Goal: Task Accomplishment & Management: Manage account settings

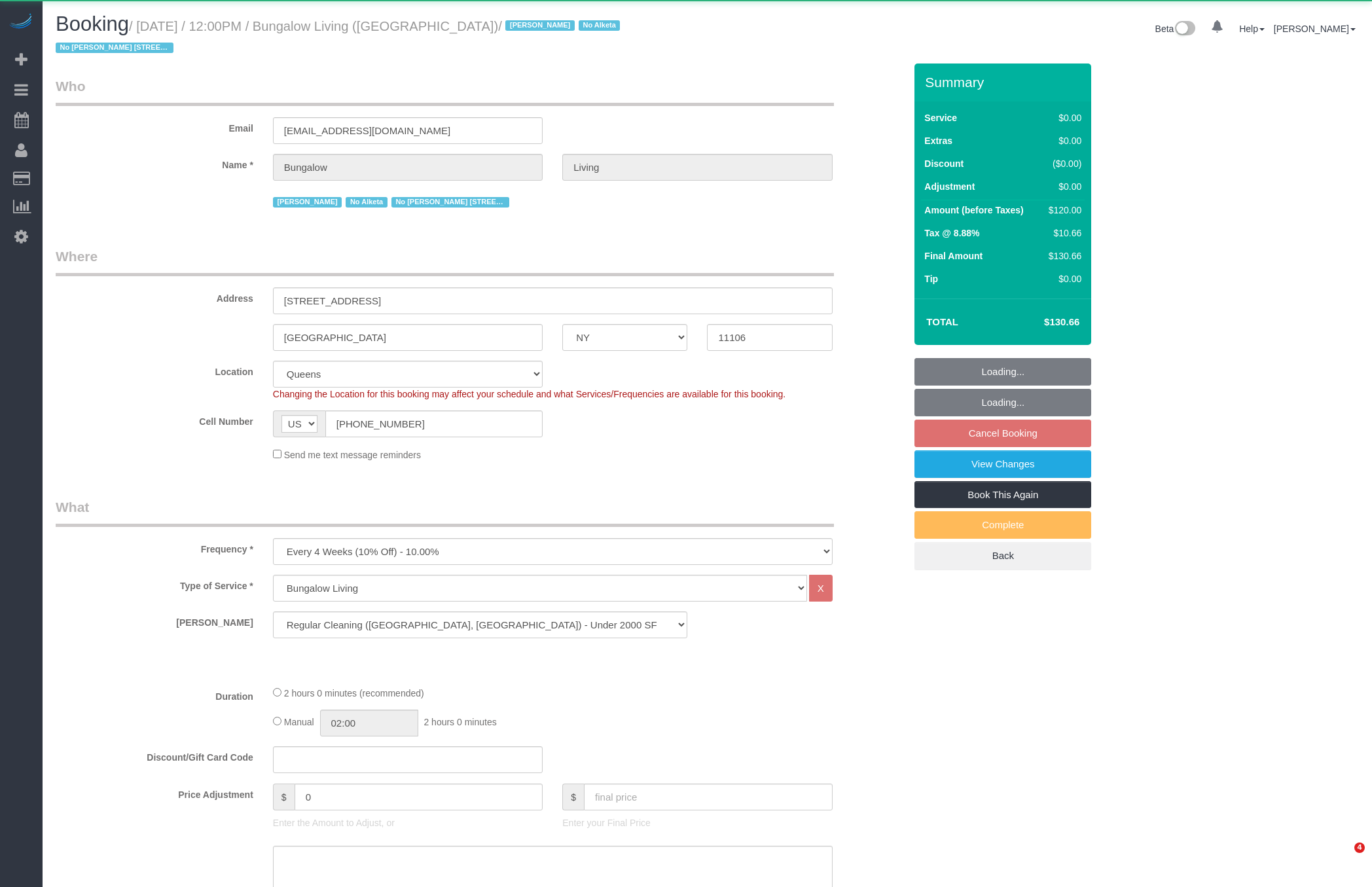
select select "NY"
select select "spot5"
select select "number:89"
select select "number:90"
select select "number:15"
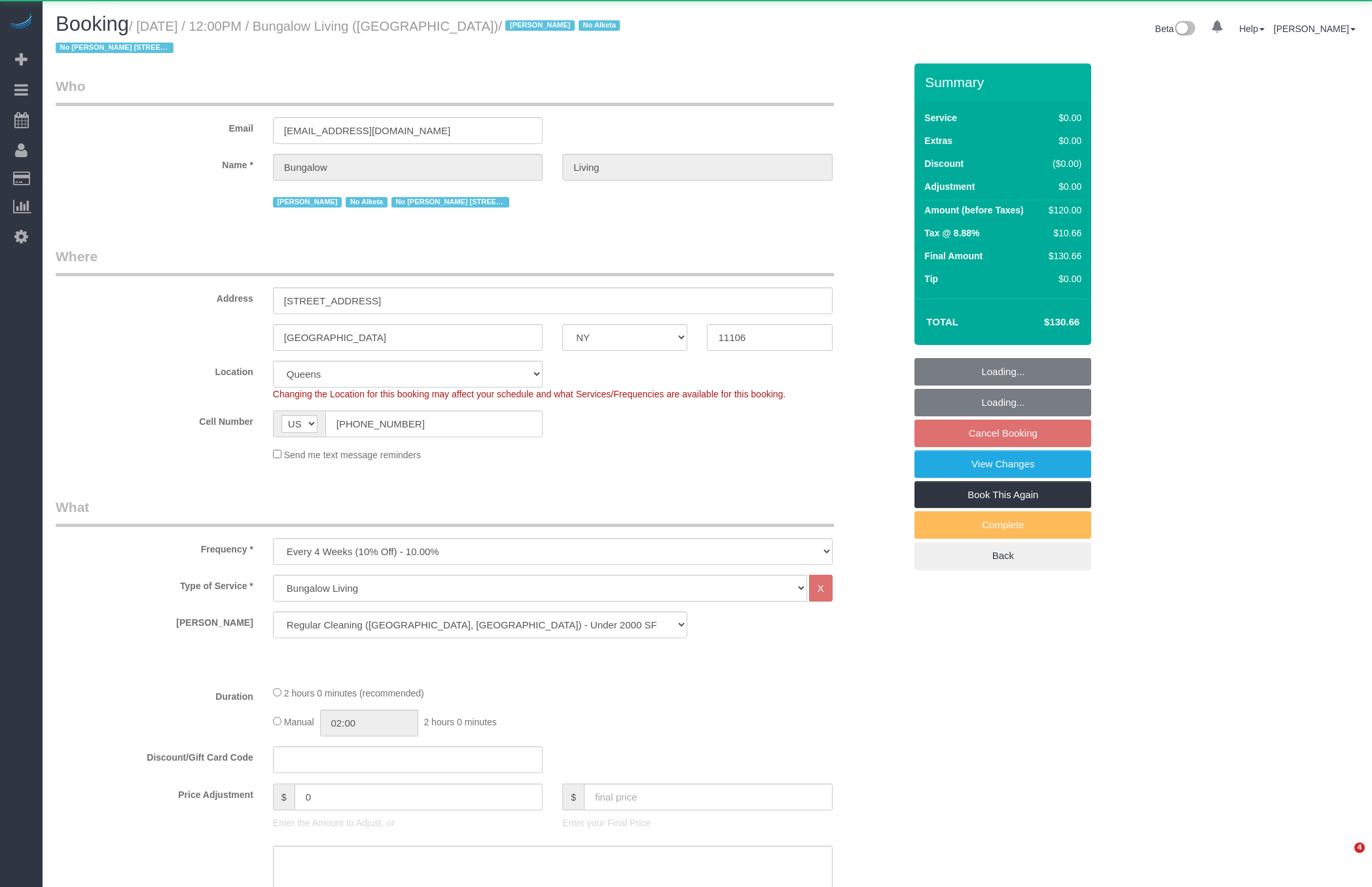
select select "number:7"
select select "object:1968"
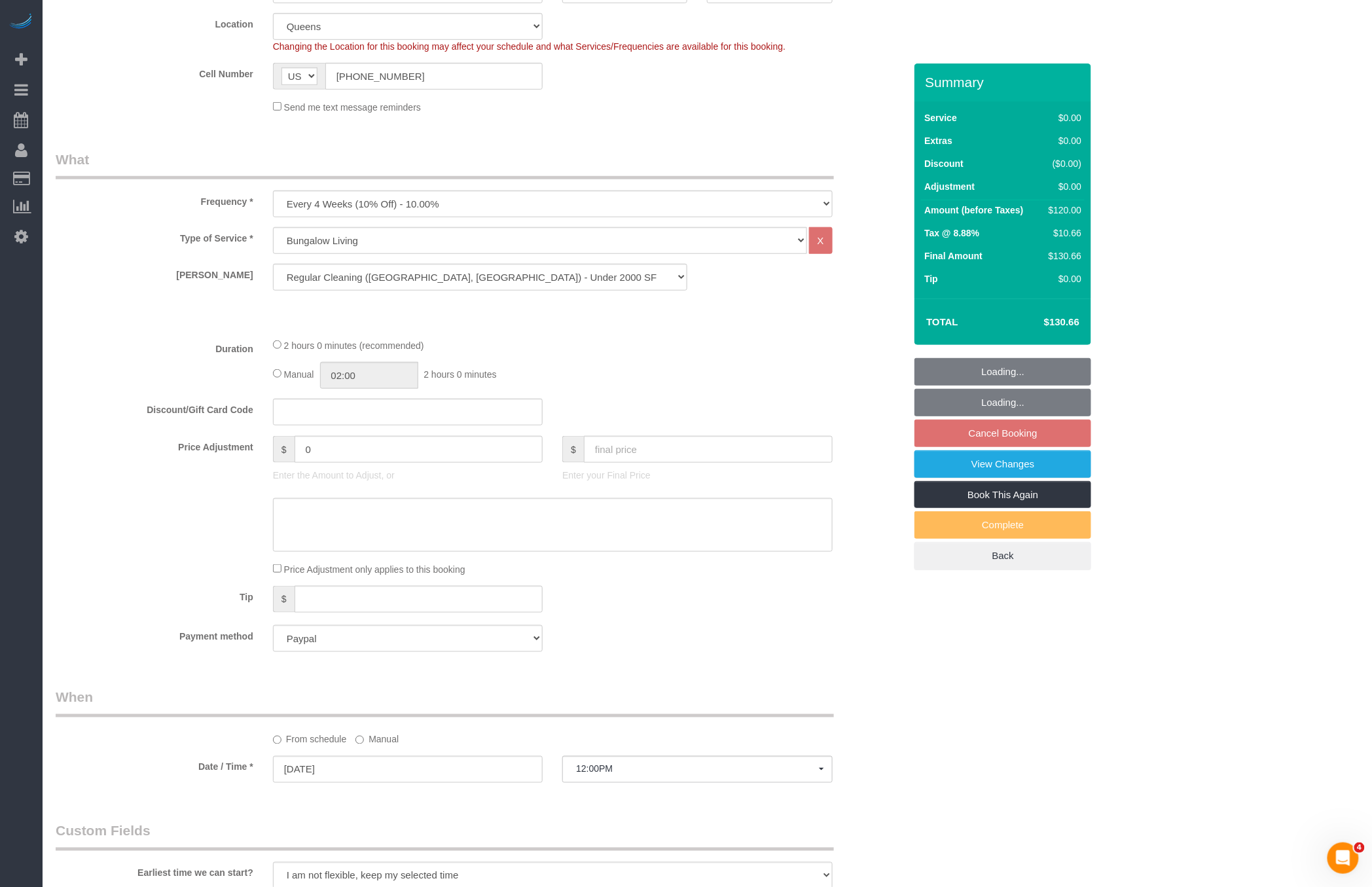
scroll to position [549, 0]
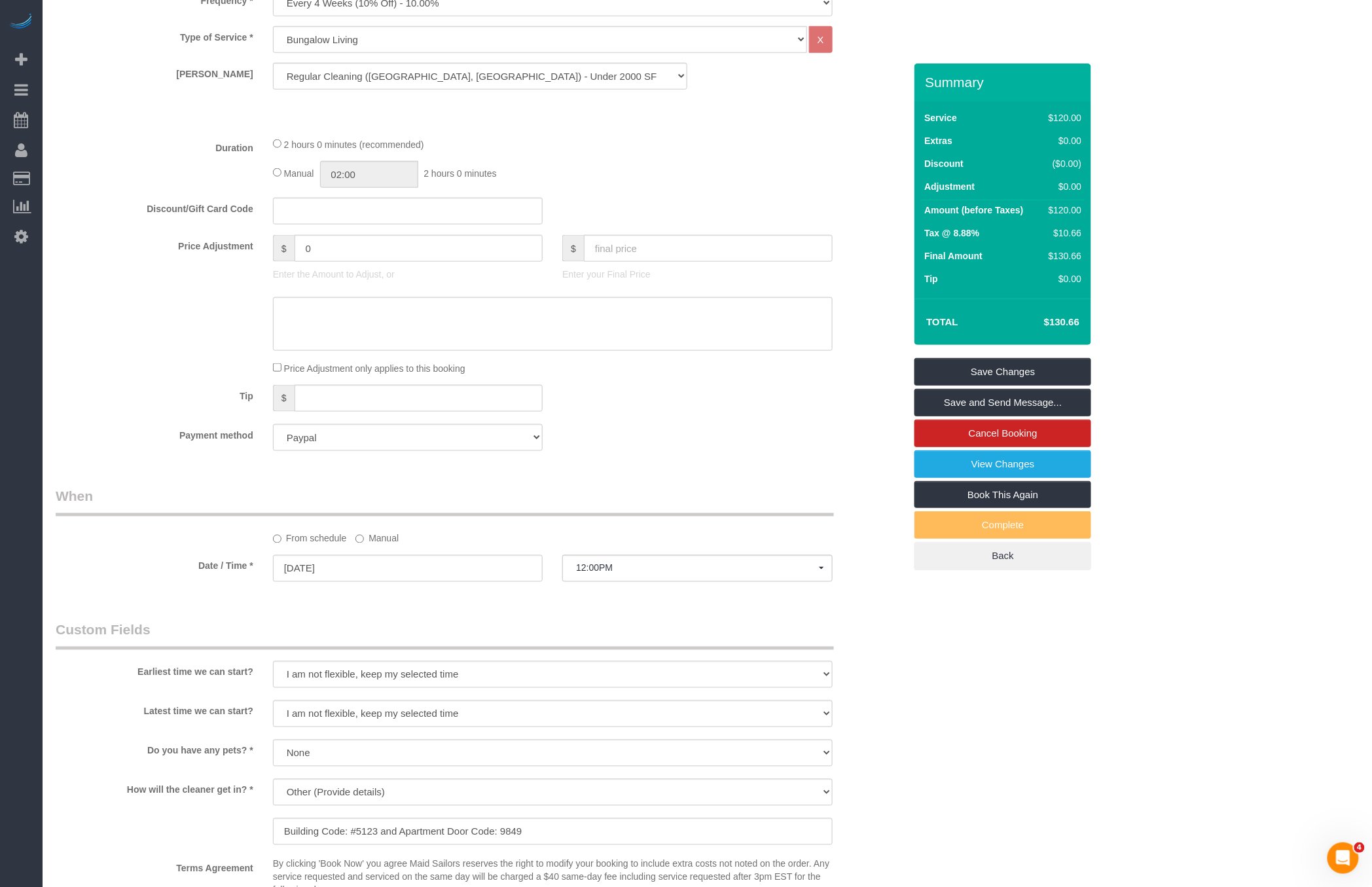
click at [394, 527] on label "Manual" at bounding box center [377, 536] width 43 height 17
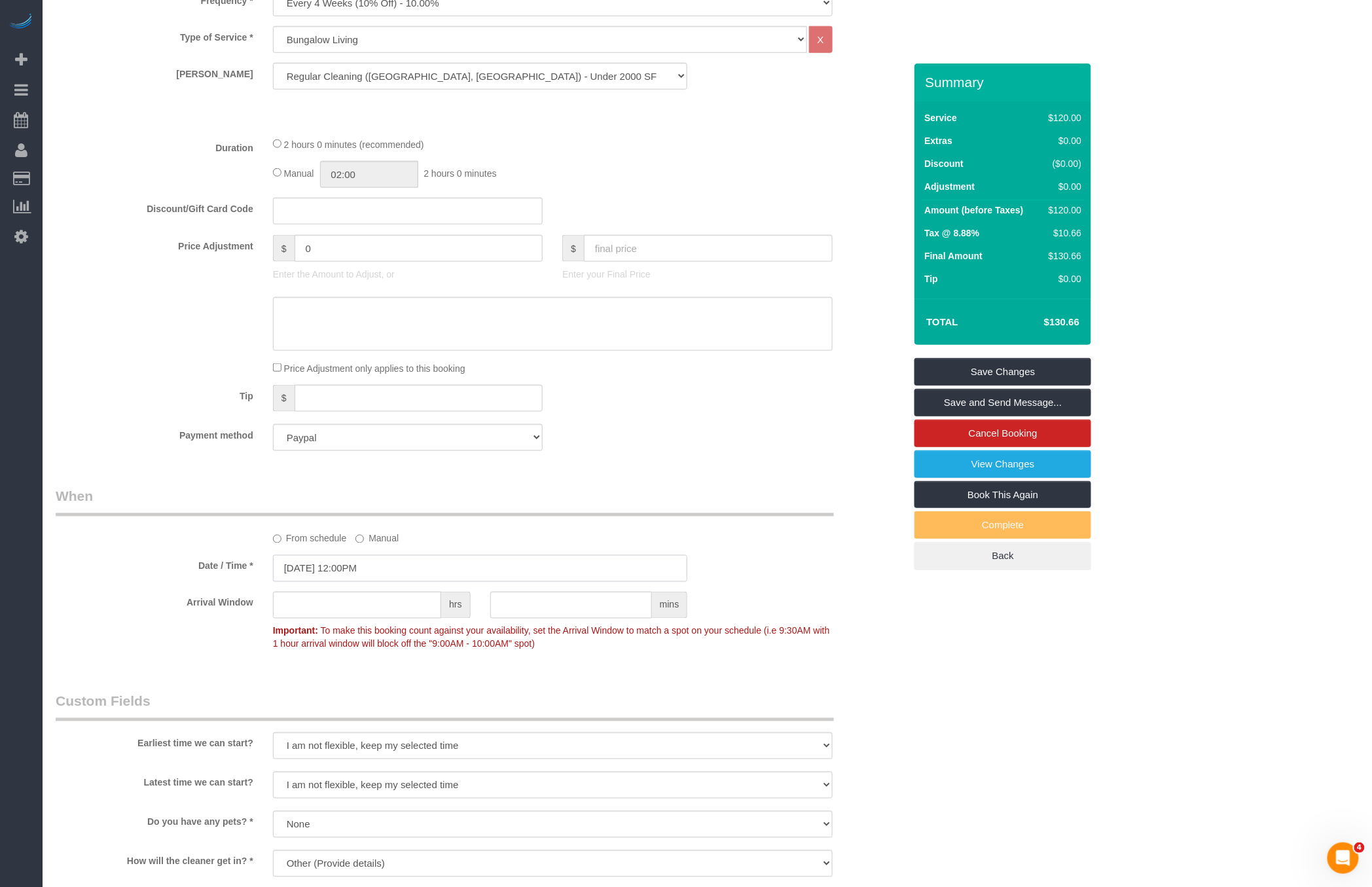
click at [378, 555] on input "[DATE] 12:00PM" at bounding box center [480, 568] width 415 height 27
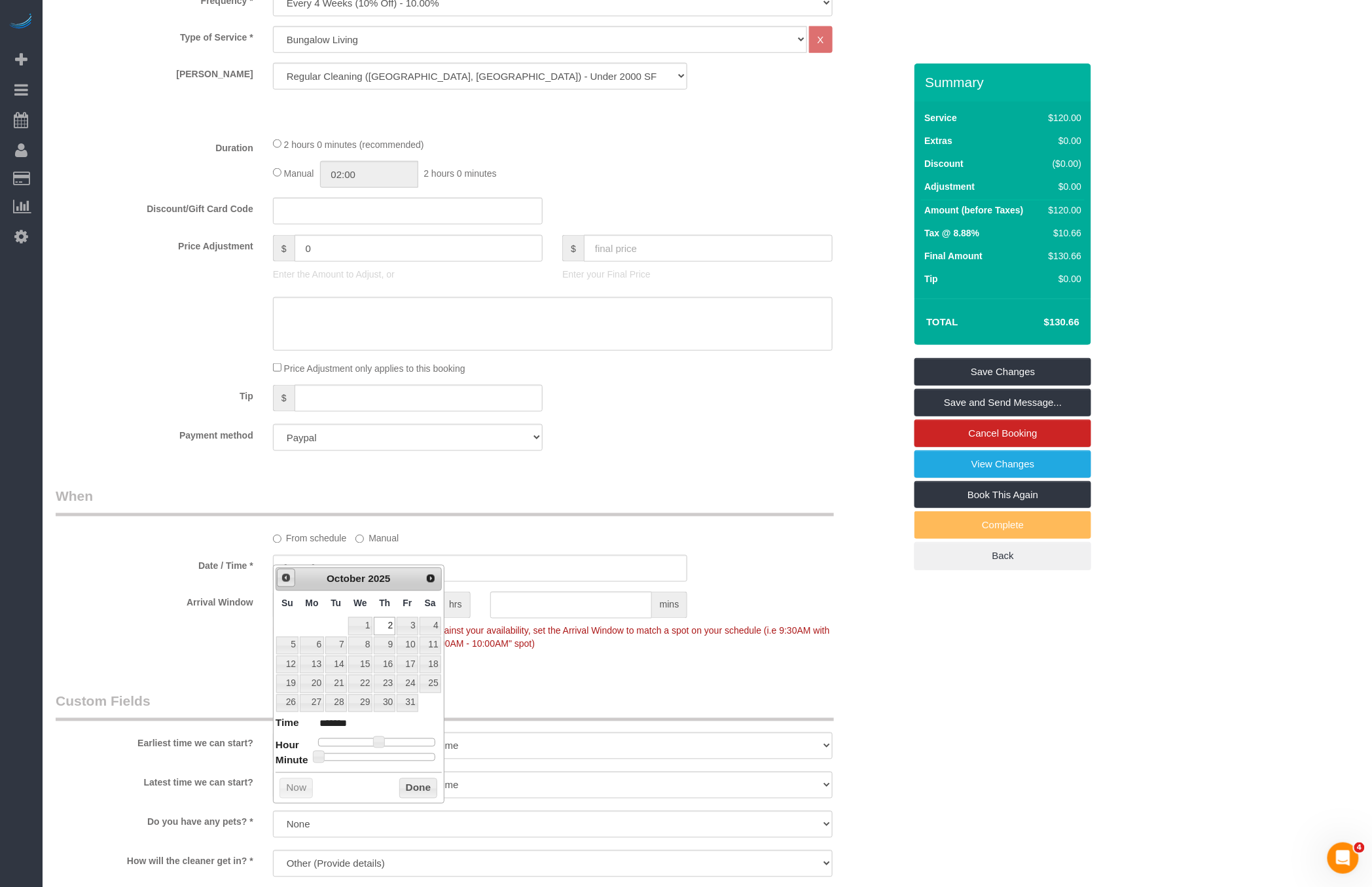
click at [288, 581] on span "Prev" at bounding box center [286, 578] width 11 height 11
click at [365, 698] on link "27" at bounding box center [360, 703] width 25 height 17
type input "[DATE] 12:00PM"
click at [743, 531] on sui-booking-spot "From schedule Manual Date / Time * [DATE] 12:00PM Arrival Window hrs mins Impor…" at bounding box center [480, 572] width 849 height 170
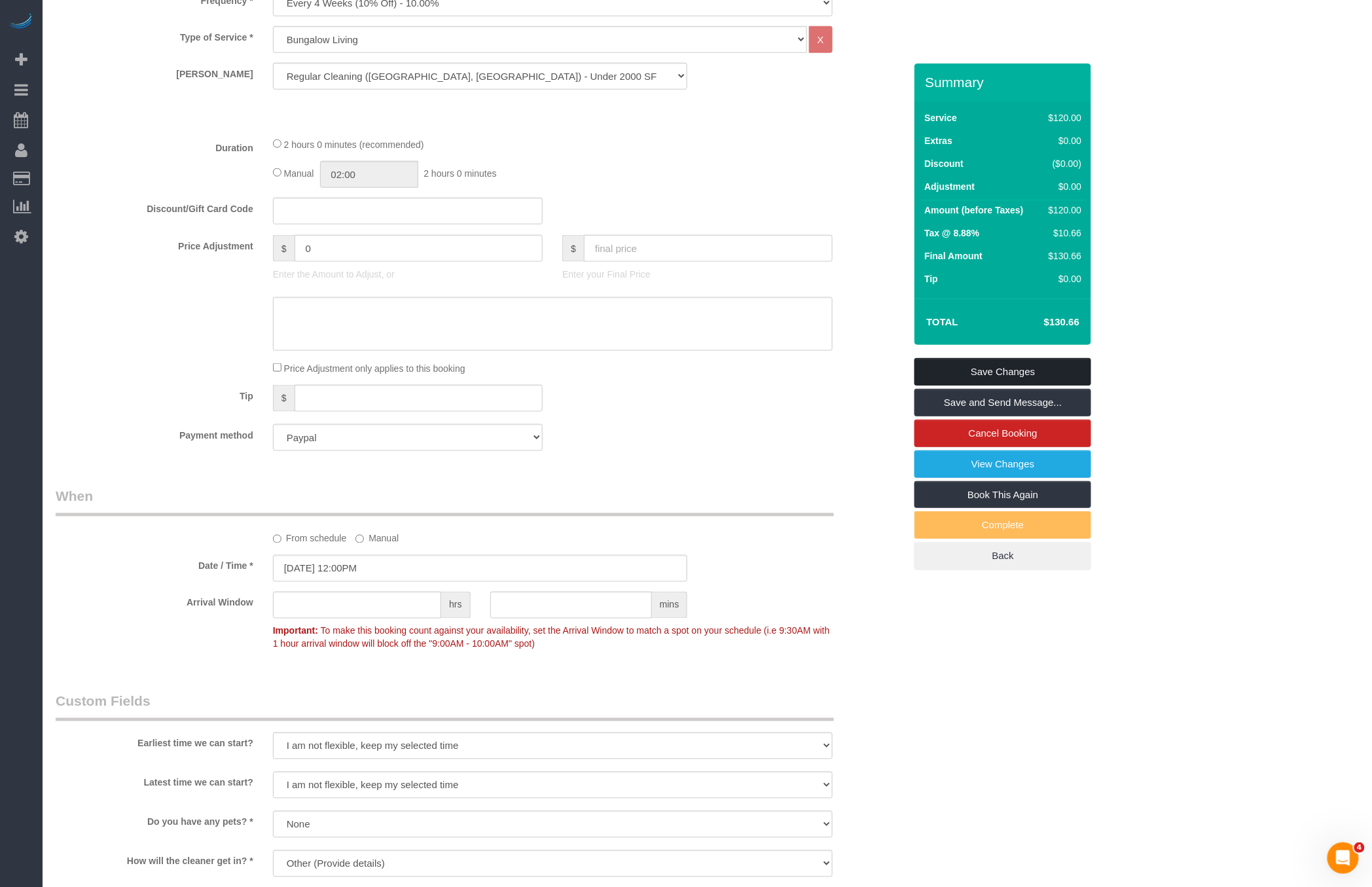
click at [990, 358] on link "Save Changes" at bounding box center [1002, 372] width 176 height 28
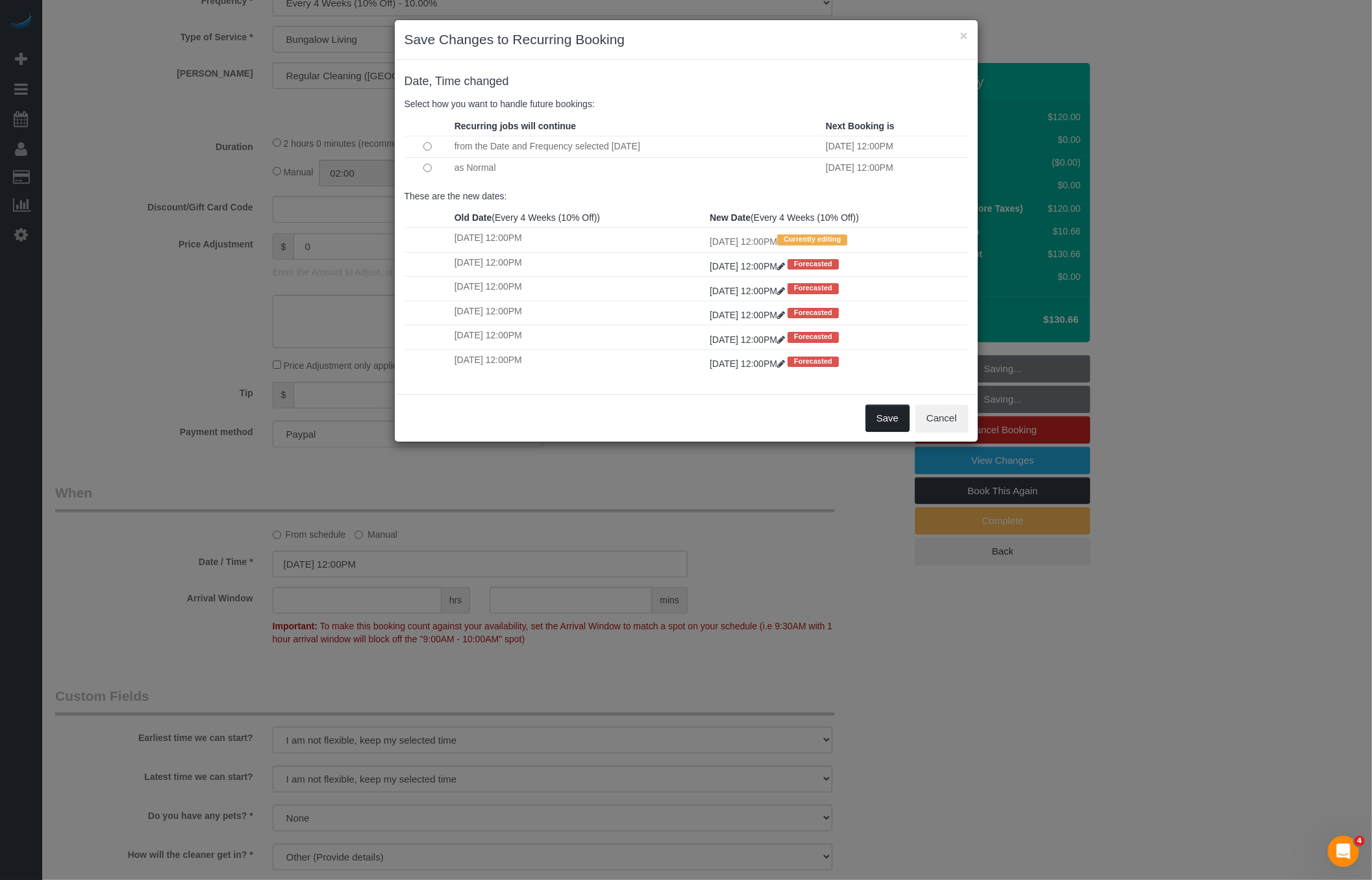
click at [876, 414] on button "Save" at bounding box center [888, 418] width 44 height 27
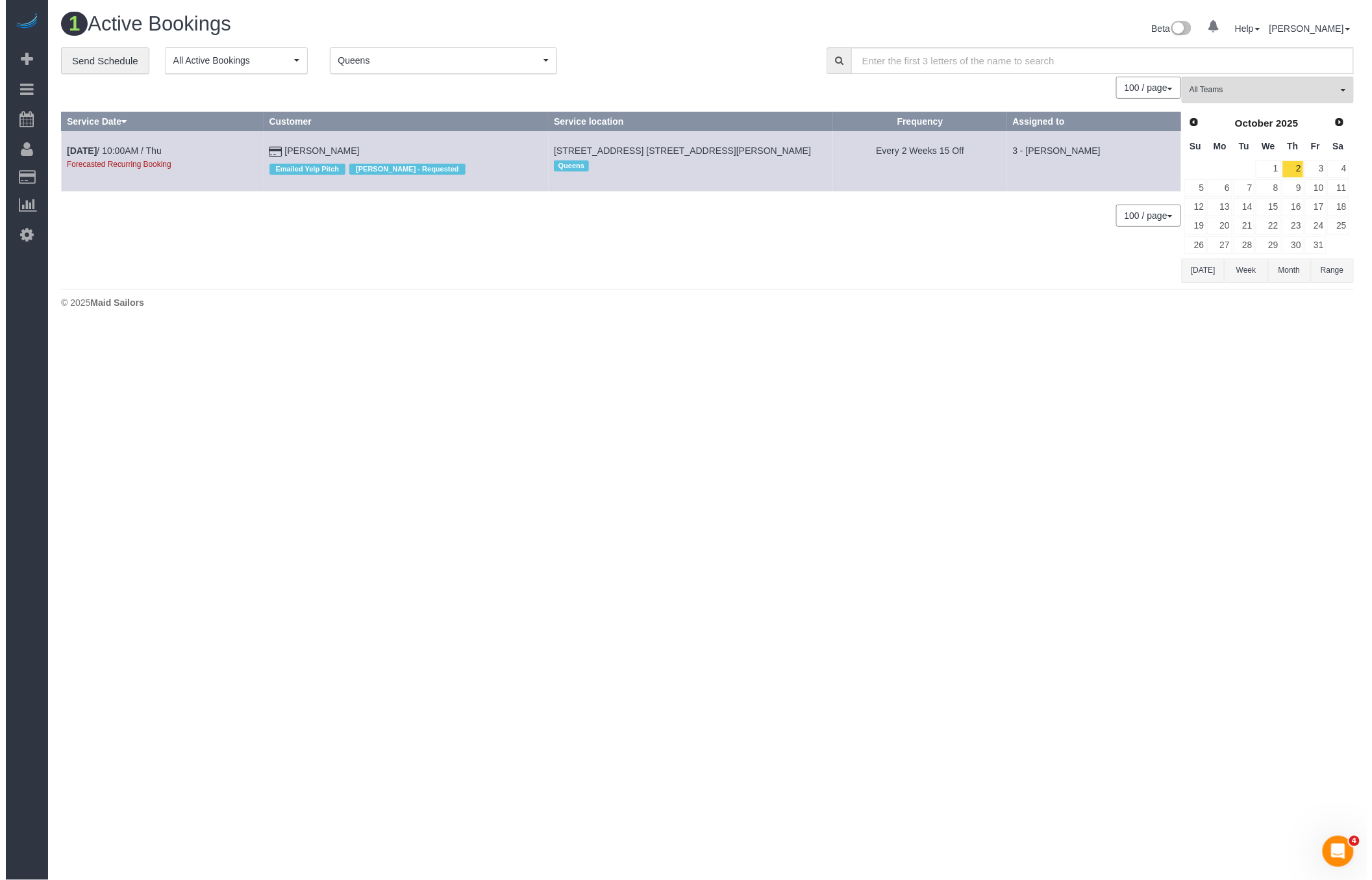
scroll to position [0, 0]
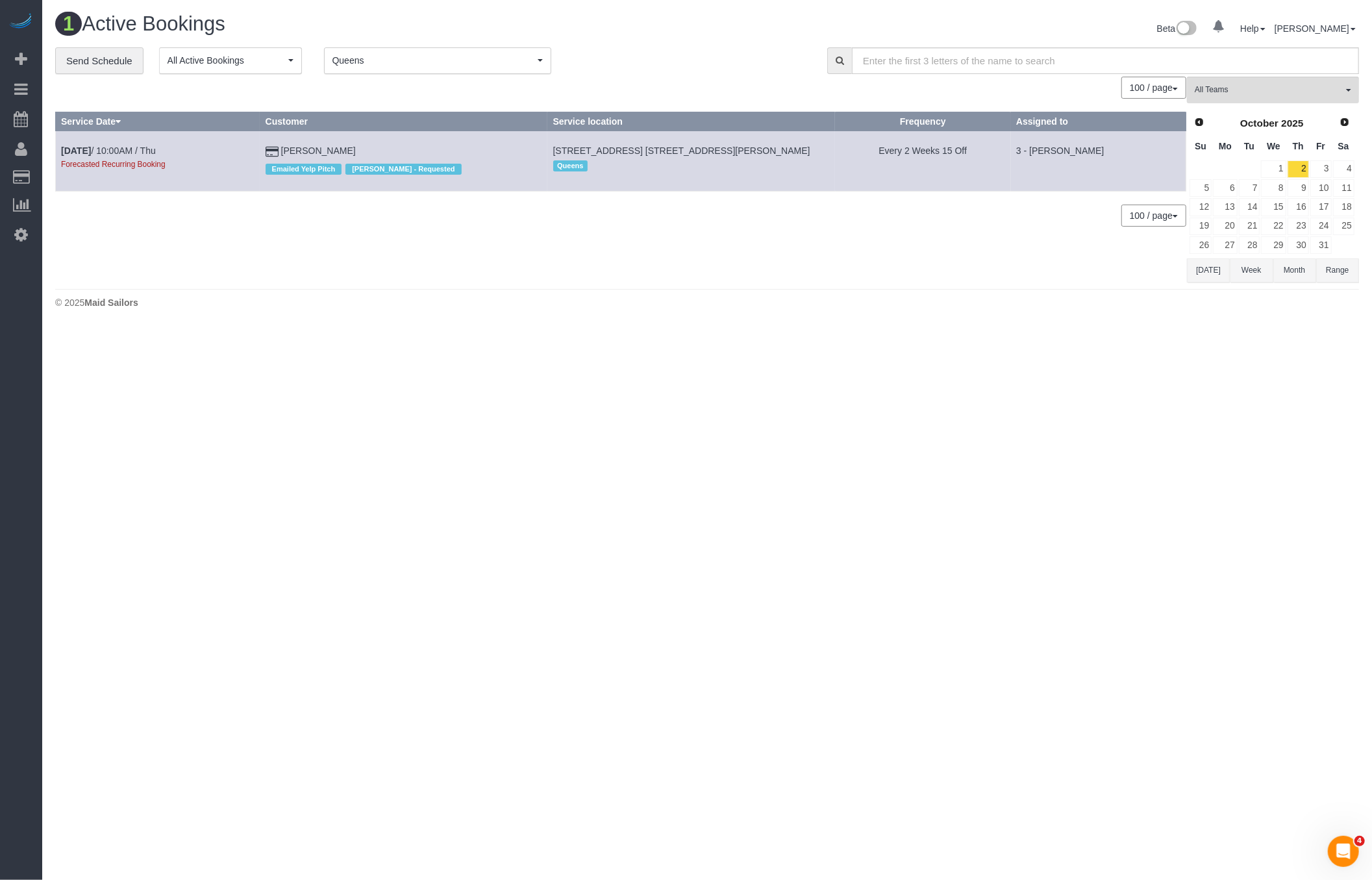
click at [1200, 279] on div "1 Active Bookings Beta 0 Your Notifications You have 0 alerts Help Help Docs Ta…" at bounding box center [707, 164] width 1329 height 328
click at [1203, 273] on button "[DATE]" at bounding box center [1208, 270] width 43 height 24
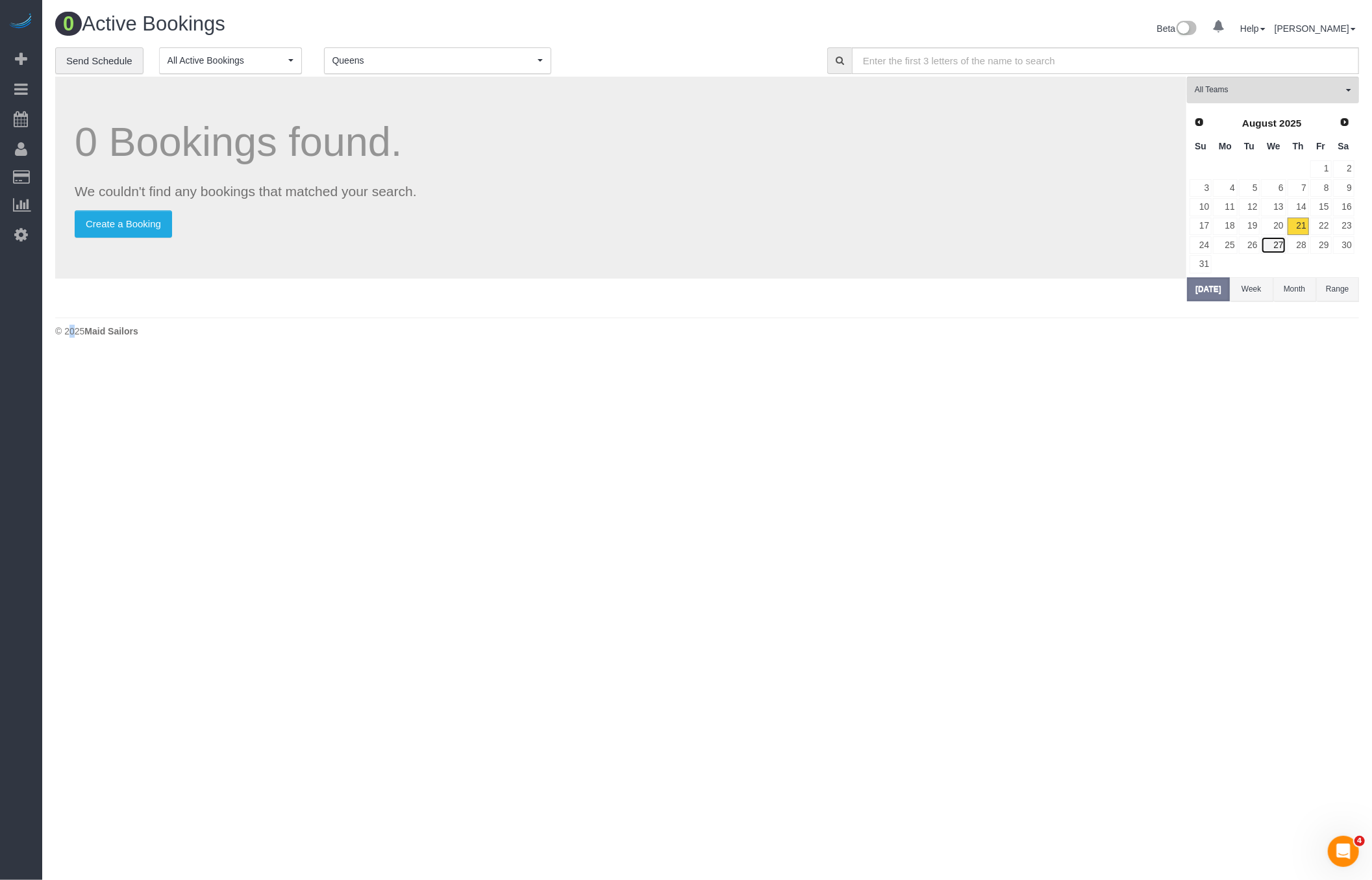
click at [1278, 242] on link "27" at bounding box center [1273, 245] width 25 height 17
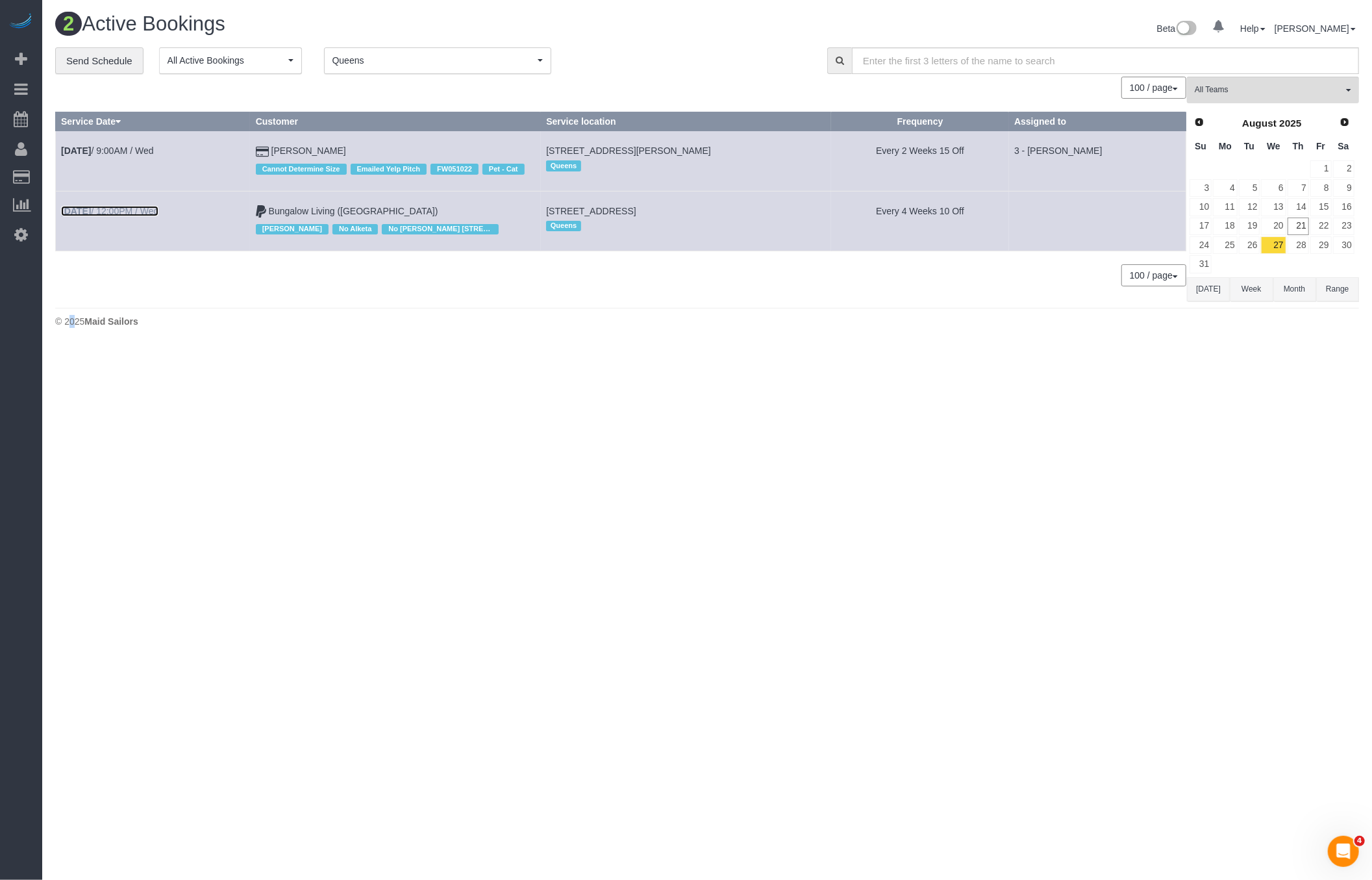
click at [134, 206] on link "[DATE] 12:00PM / Wed" at bounding box center [110, 211] width 97 height 11
select select "NY"
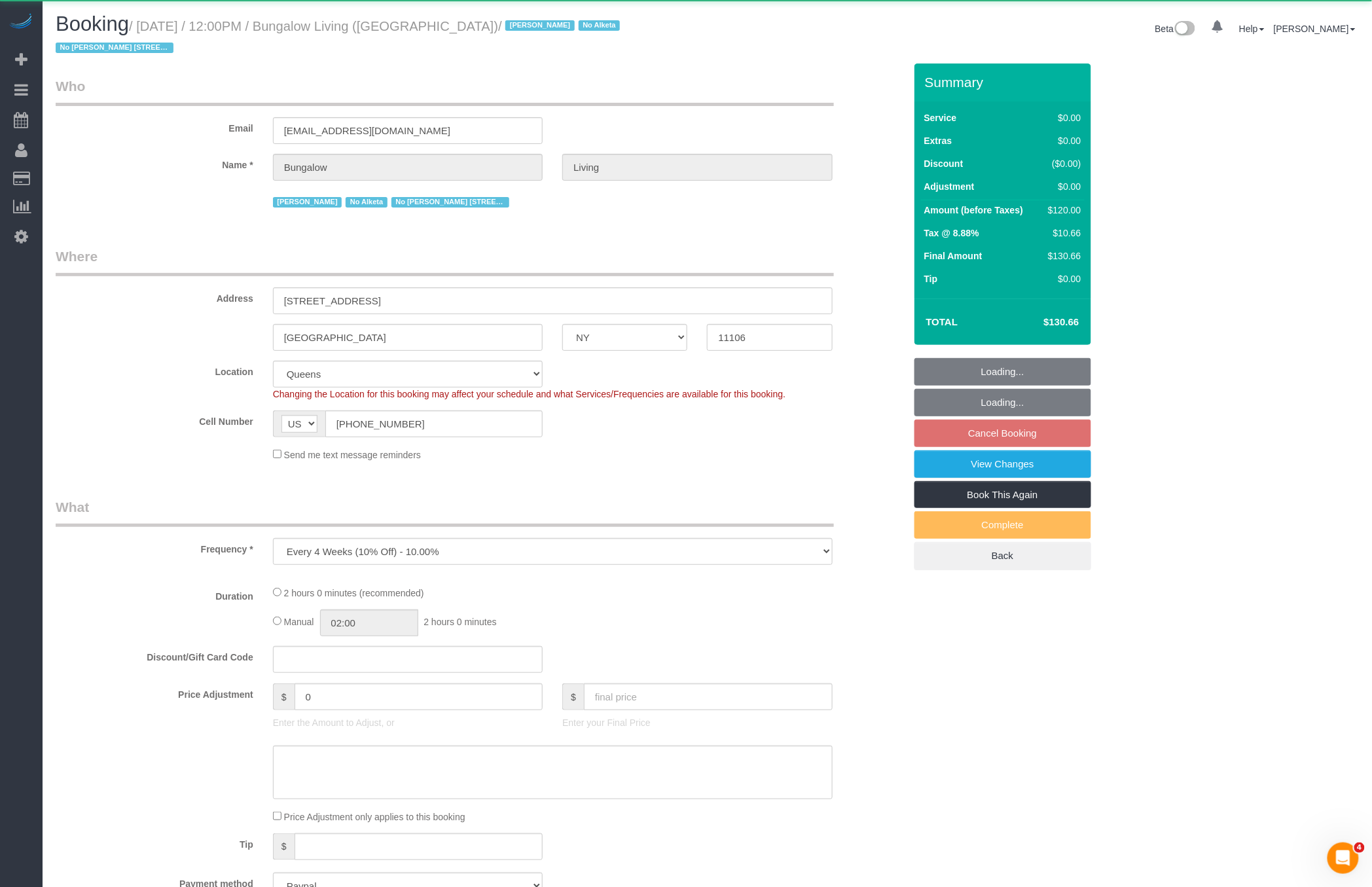
select select "object:4408"
select select "spot60"
select select "number:89"
select select "number:90"
select select "number:15"
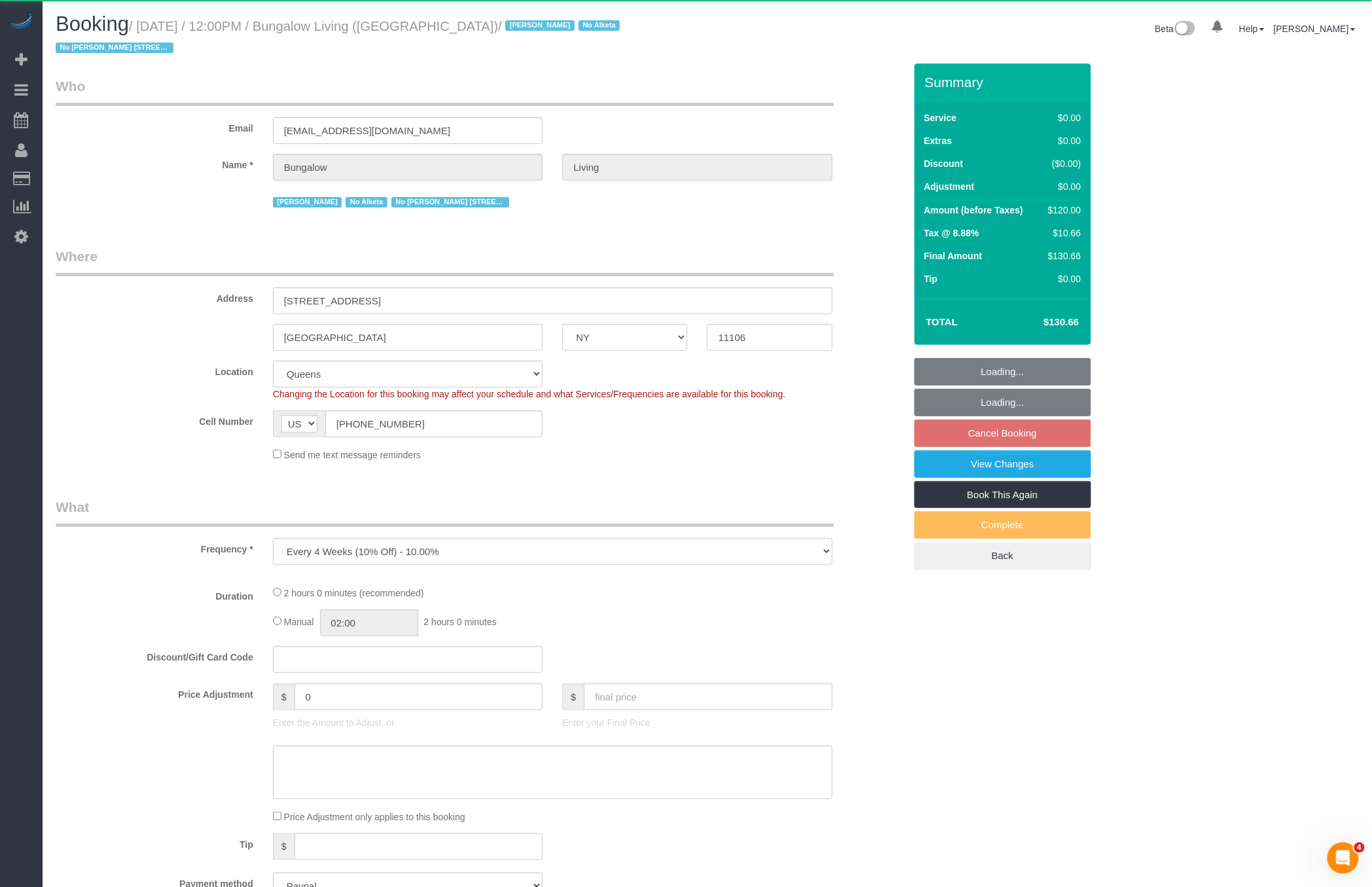
select select "number:7"
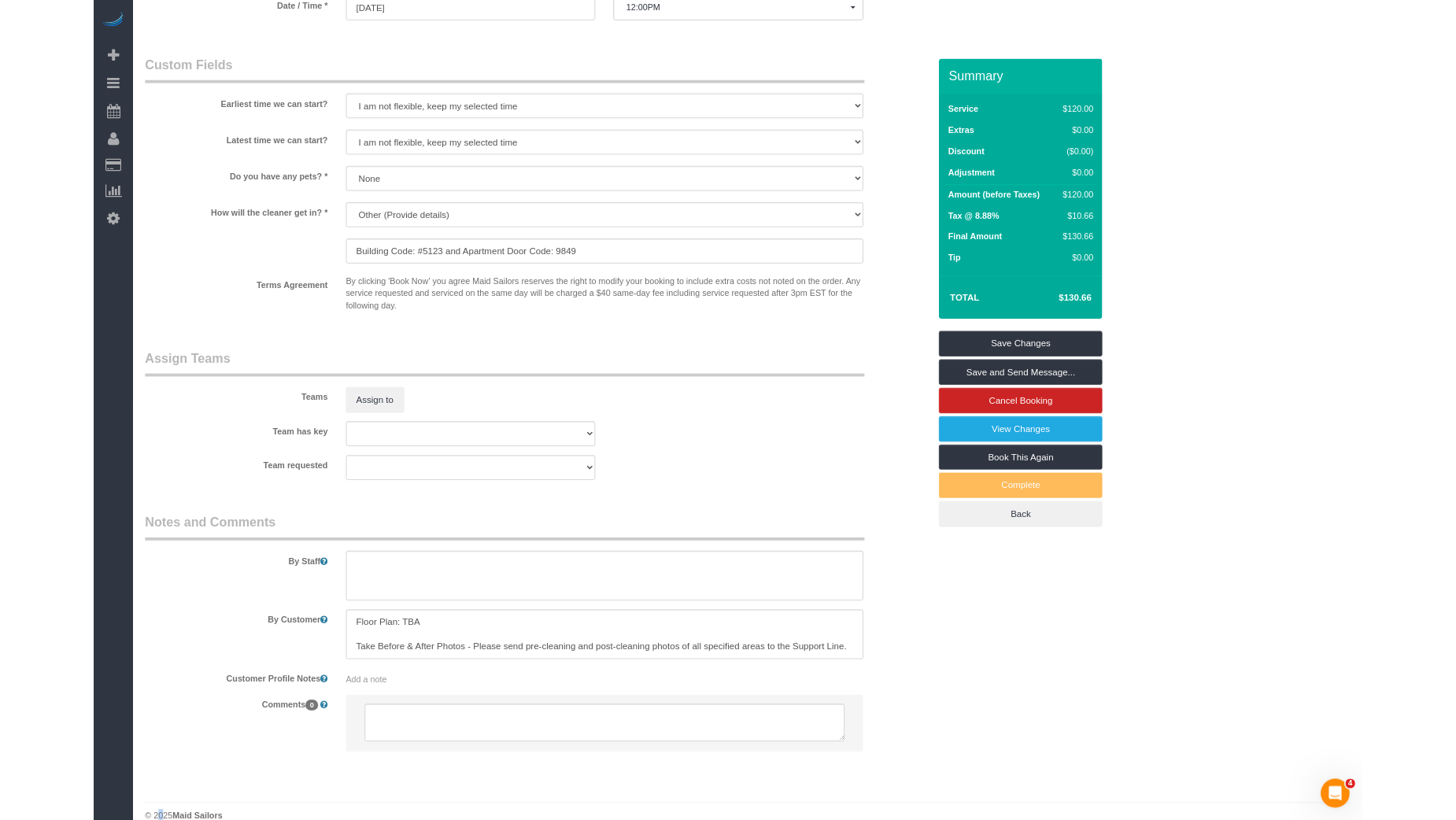
scroll to position [1367, 0]
